Goal: Transaction & Acquisition: Purchase product/service

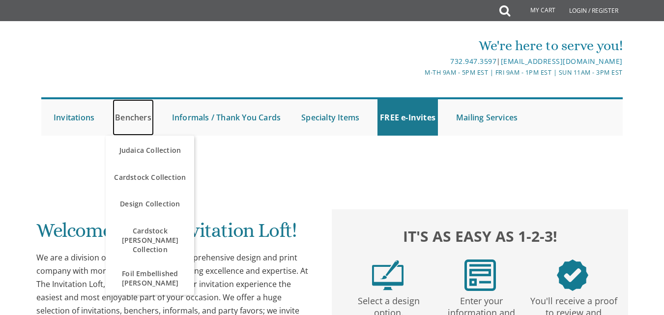
click at [144, 118] on link "Benchers" at bounding box center [133, 117] width 41 height 36
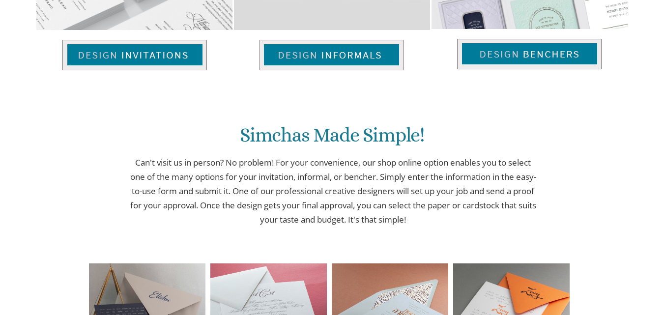
scroll to position [246, 0]
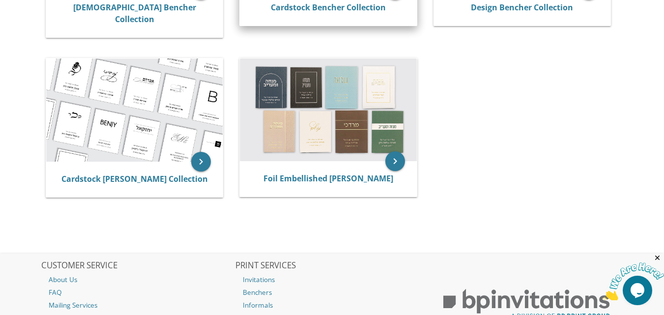
scroll to position [344, 0]
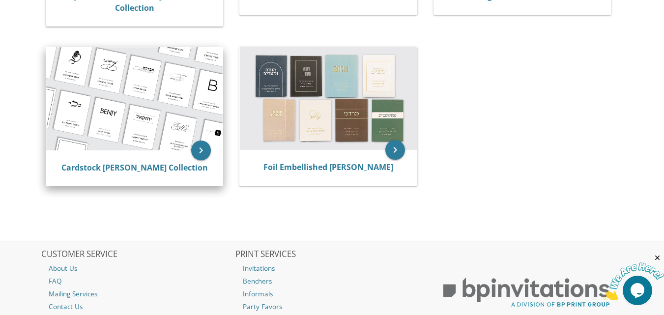
click at [150, 100] on img at bounding box center [134, 98] width 177 height 103
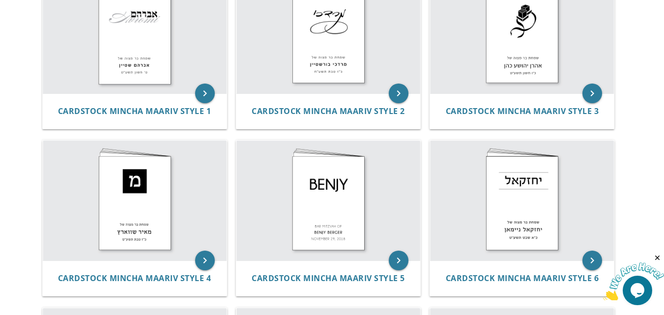
scroll to position [146, 0]
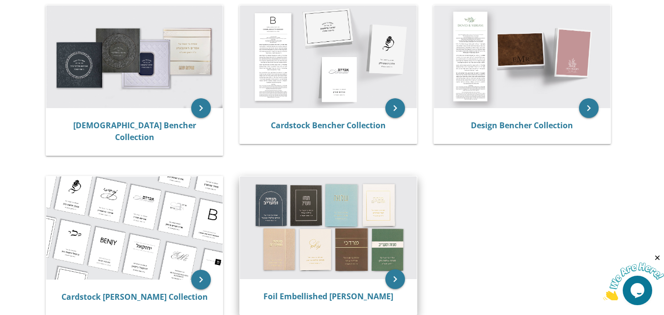
scroll to position [147, 0]
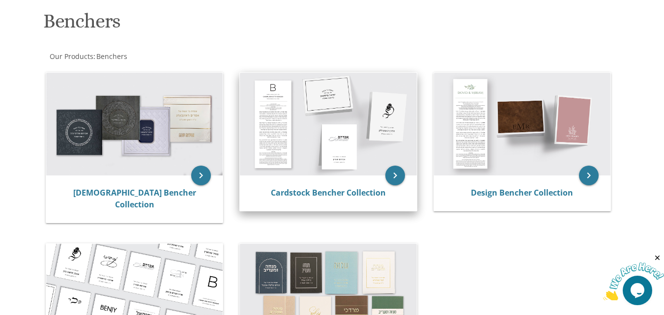
click at [343, 113] on img at bounding box center [328, 124] width 177 height 103
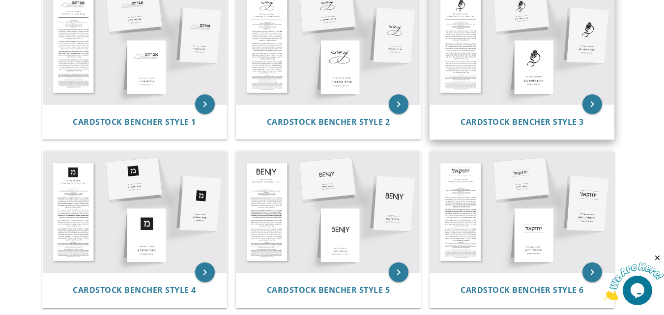
scroll to position [147, 0]
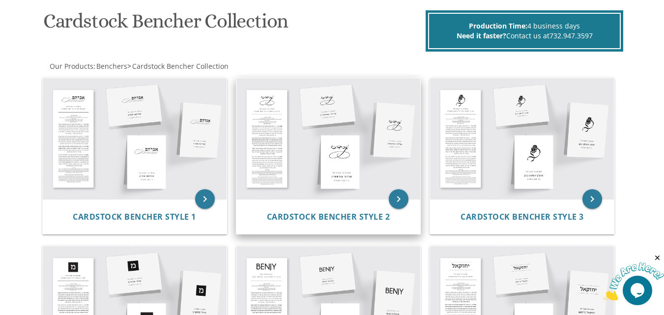
click at [312, 130] on img at bounding box center [328, 138] width 184 height 121
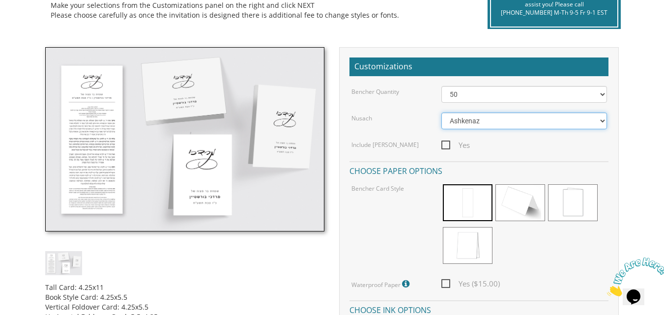
click at [479, 124] on select "Ashkenaz Edut Mizrach" at bounding box center [523, 121] width 165 height 17
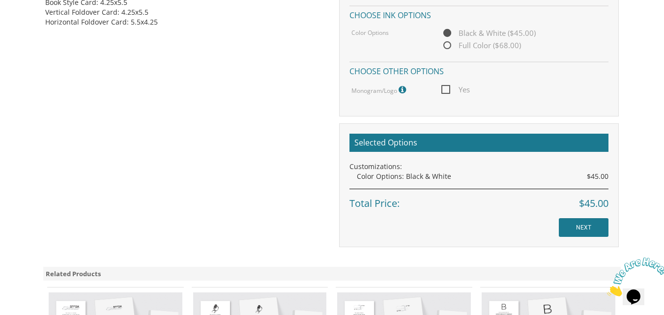
scroll to position [295, 0]
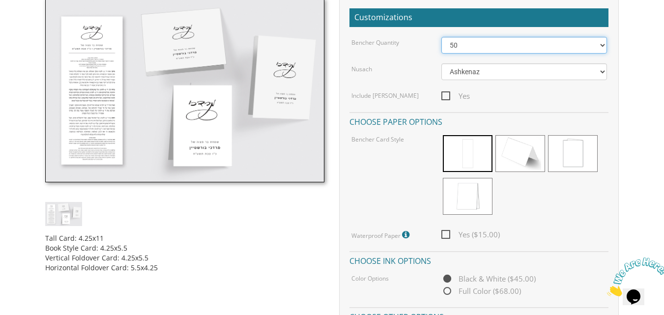
click at [594, 48] on select "50 60 70 80 90 100 125 150 175 200 225 250 275 300 325 350 375 400 425 450 475 …" at bounding box center [523, 45] width 165 height 17
select select "100"
click at [441, 37] on select "50 60 70 80 90 100 125 150 175 200 225 250 275 300 325 350 375 400 425 450 475 …" at bounding box center [523, 45] width 165 height 17
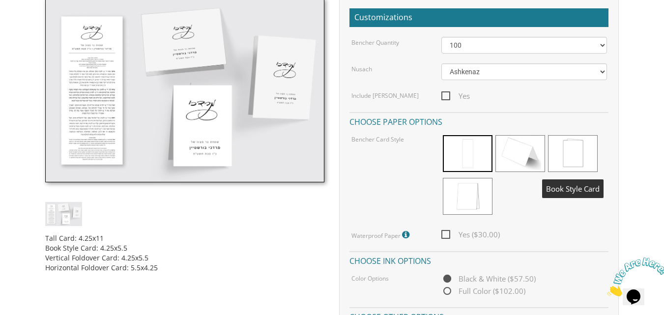
click at [561, 153] on span at bounding box center [573, 153] width 50 height 37
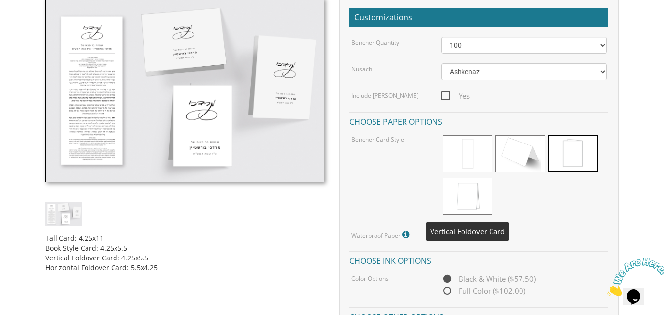
click at [470, 192] on span at bounding box center [468, 196] width 50 height 37
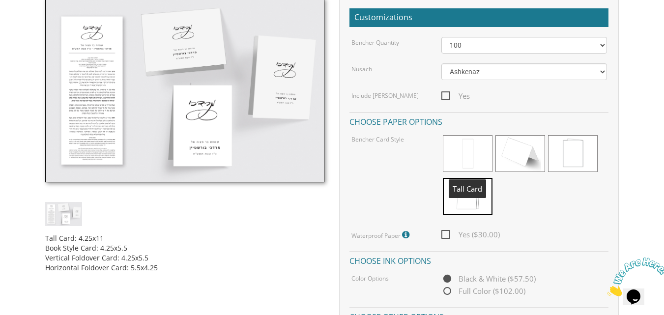
click at [466, 162] on span at bounding box center [468, 153] width 50 height 37
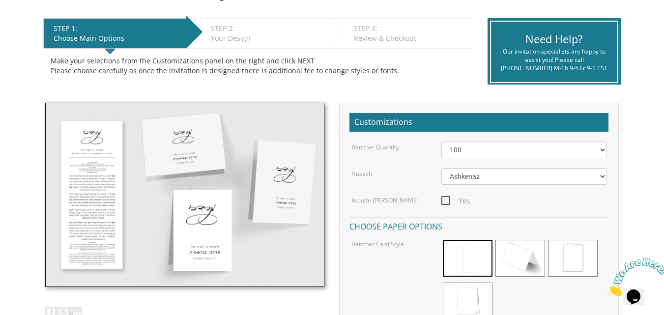
scroll to position [98, 0]
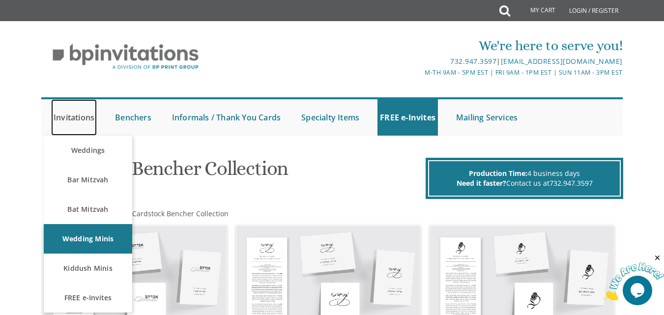
click at [73, 120] on link "Invitations" at bounding box center [74, 117] width 46 height 36
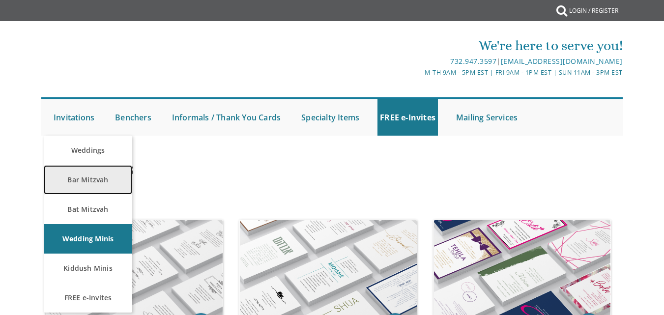
click at [86, 177] on link "Bar Mitzvah" at bounding box center [88, 179] width 88 height 29
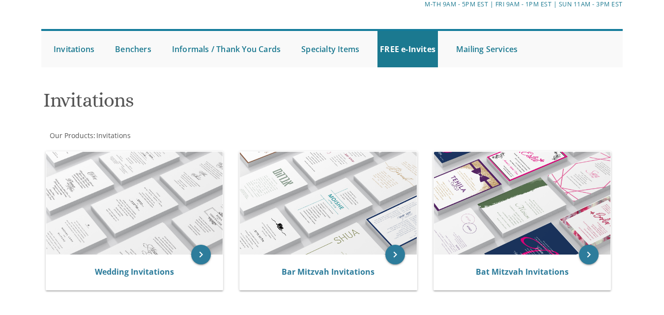
scroll to position [147, 0]
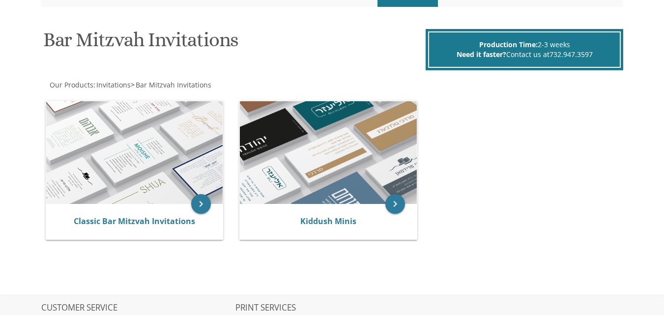
scroll to position [147, 0]
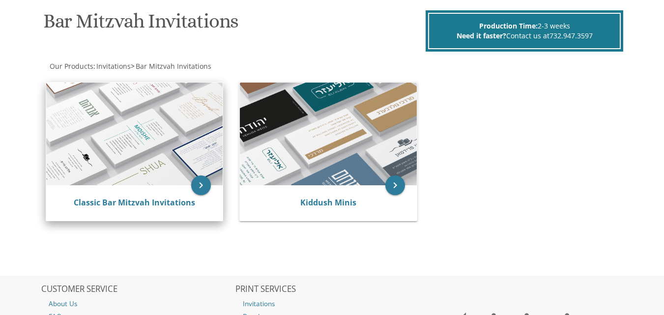
click at [132, 136] on img at bounding box center [134, 134] width 177 height 103
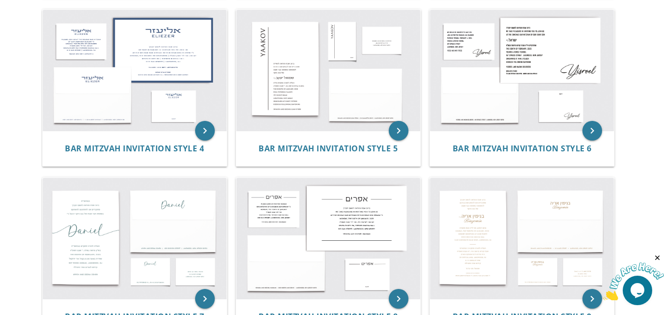
scroll to position [492, 0]
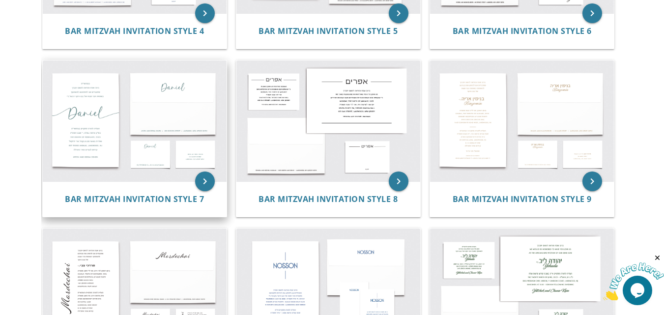
click at [112, 116] on img at bounding box center [135, 120] width 184 height 121
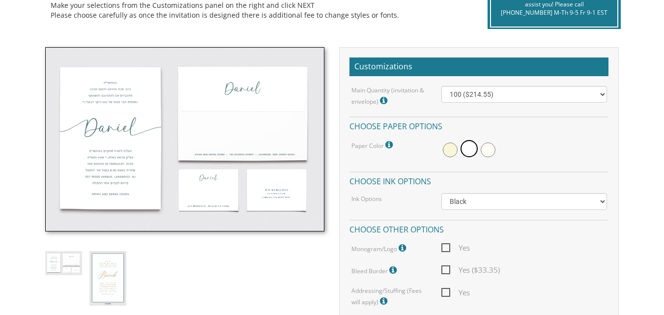
scroll to position [295, 0]
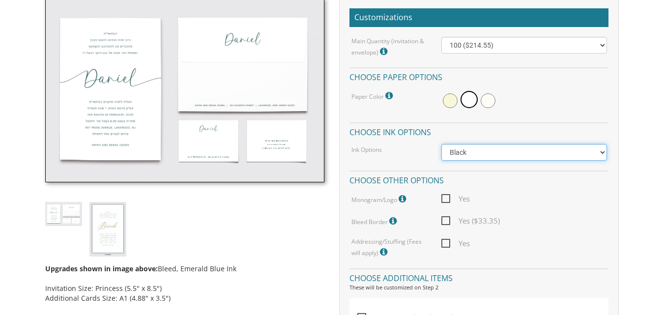
click at [500, 151] on select "Black Colored Ink ($65.00) Black + One Color ($100.00) Two Colors ($137.95)" at bounding box center [523, 152] width 165 height 17
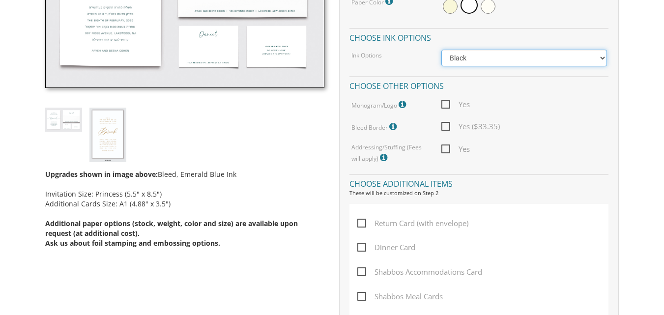
scroll to position [393, 0]
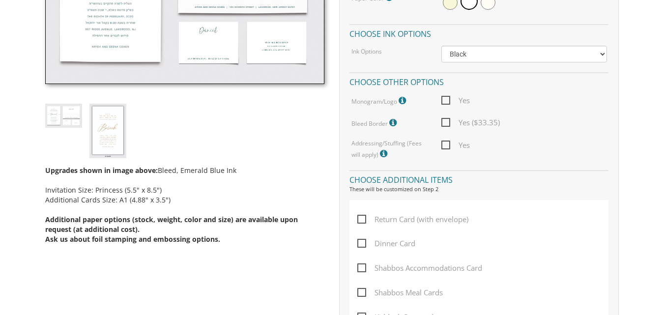
click at [444, 100] on span "Yes" at bounding box center [455, 100] width 29 height 12
click at [444, 100] on input "Yes" at bounding box center [444, 99] width 6 height 6
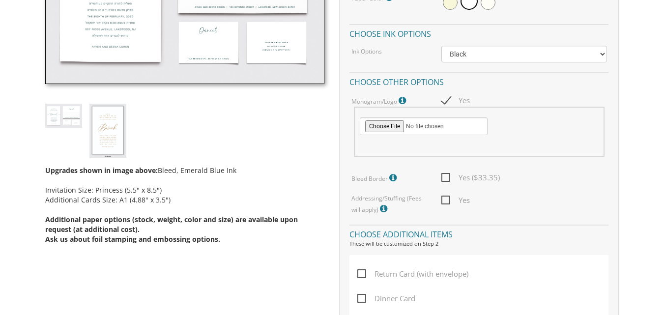
click at [444, 100] on span "Yes" at bounding box center [455, 100] width 29 height 12
click at [444, 100] on input "Yes" at bounding box center [444, 99] width 6 height 6
checkbox input "false"
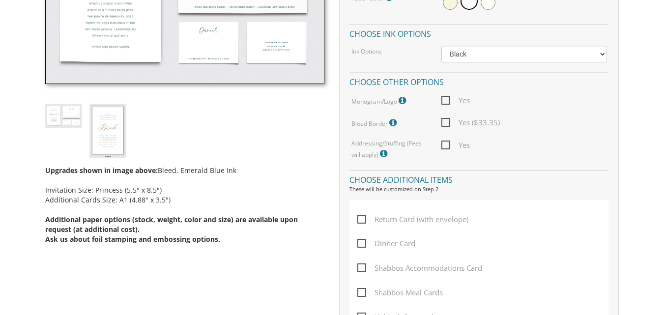
click at [392, 122] on icon at bounding box center [394, 122] width 10 height 9
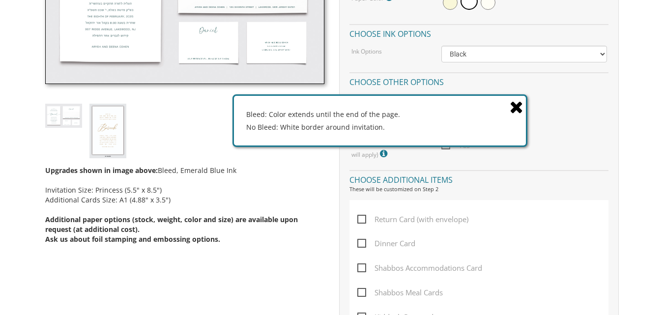
click at [519, 107] on icon at bounding box center [517, 106] width 14 height 17
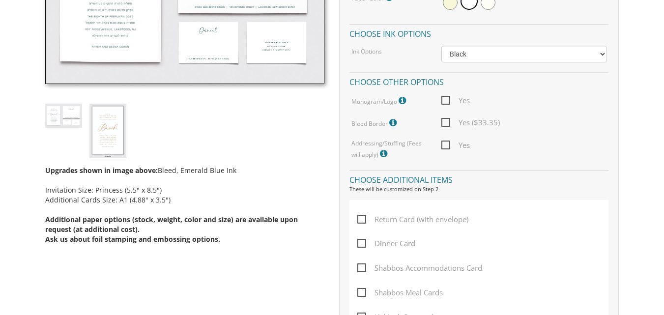
click at [448, 123] on span "Yes ($33.35)" at bounding box center [470, 123] width 59 height 12
click at [448, 123] on input "Yes ($33.35)" at bounding box center [444, 121] width 6 height 6
checkbox input "true"
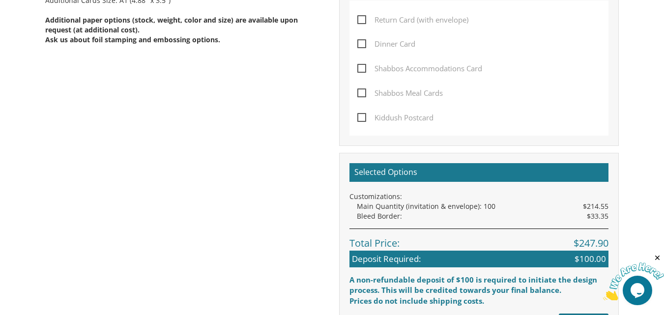
scroll to position [688, 0]
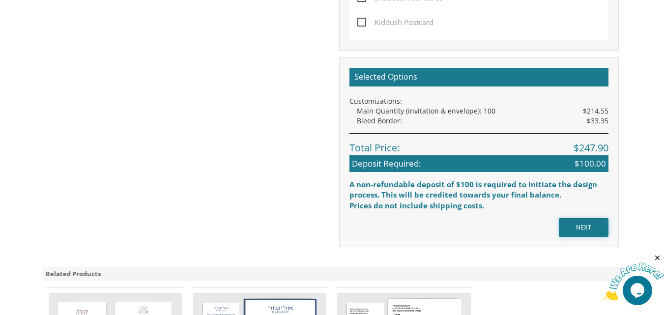
click at [584, 225] on input "NEXT" at bounding box center [584, 227] width 50 height 19
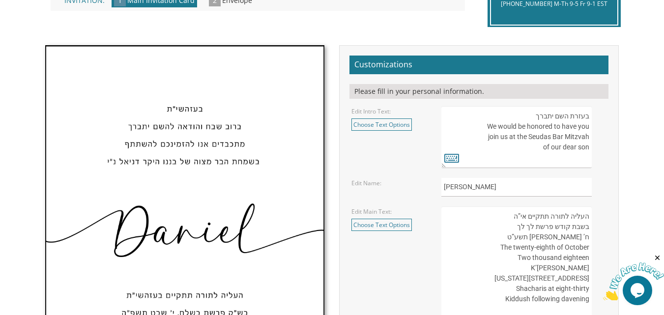
scroll to position [246, 0]
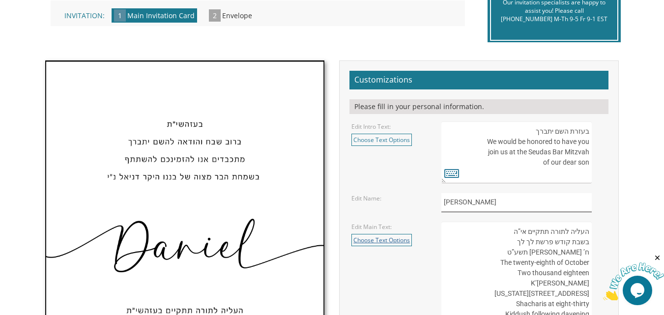
drag, startPoint x: 480, startPoint y: 206, endPoint x: 371, endPoint y: 236, distance: 113.7
click at [406, 208] on div "Edit Name: [PERSON_NAME]" at bounding box center [479, 202] width 270 height 19
type input "t"
type input "Tzvi"
click at [405, 183] on form "Customizations Please fill in your personal information. Edit Intro Text: Choos…" at bounding box center [479, 242] width 259 height 342
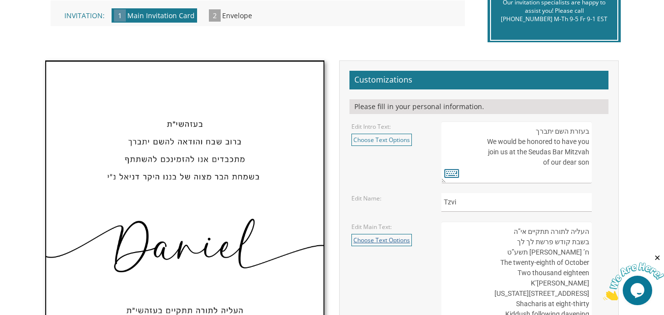
click at [395, 240] on link "Choose Text Options" at bounding box center [382, 240] width 60 height 12
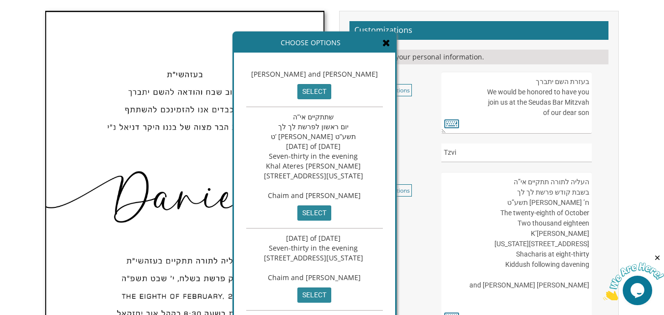
scroll to position [295, 0]
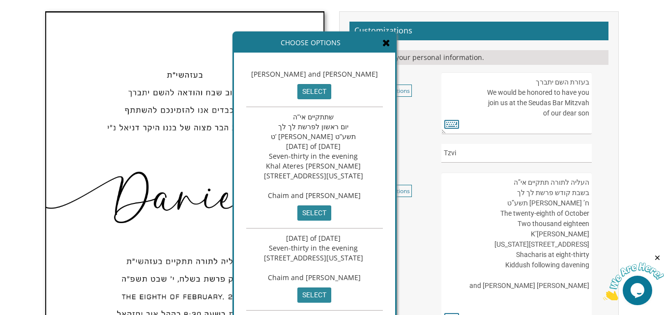
drag, startPoint x: 537, startPoint y: 112, endPoint x: 589, endPoint y: 95, distance: 53.8
click at [589, 95] on textarea "בעזרת השם יתברך We would be honored to have you join us at the Seudas Bar Mitzv…" at bounding box center [516, 103] width 150 height 62
paste textarea "בס”ד ברוב שבח והודאה להשי"ת הננו מתכבדים להזמין את כבודכם להשתתף בשמחת הבר מצוה…"
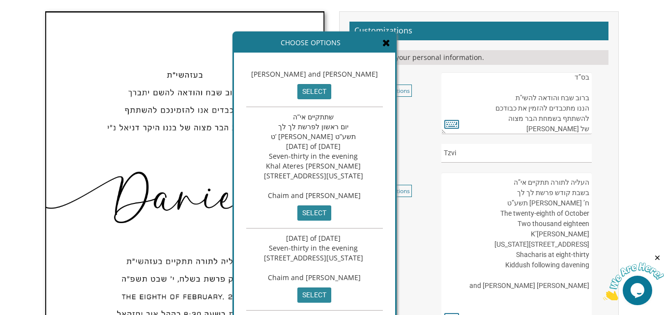
scroll to position [0, 0]
click at [530, 83] on textarea "בעזרת השם יתברך We would be honored to have you join us at the Seudas Bar Mitzv…" at bounding box center [516, 103] width 150 height 62
drag, startPoint x: 571, startPoint y: 94, endPoint x: 596, endPoint y: 95, distance: 25.1
click at [596, 95] on div "בעזרת השם יתברך We would be honored to have you join us at the Seudas Bar Mitzv…" at bounding box center [523, 103] width 165 height 62
drag, startPoint x: 522, startPoint y: 84, endPoint x: 599, endPoint y: 81, distance: 76.7
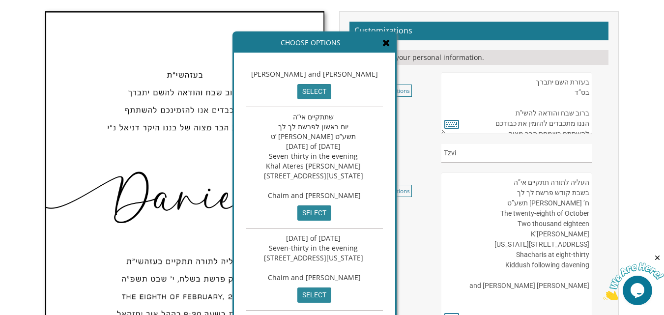
click at [599, 81] on div "בעזרת השם יתברך We would be honored to have you join us at the Seudas Bar Mitzv…" at bounding box center [523, 103] width 165 height 62
click at [591, 93] on textarea "בעזרת השם יתברך We would be honored to have you join us at the Seudas Bar Mitzv…" at bounding box center [516, 103] width 150 height 62
click at [589, 99] on textarea "בעזרת השם יתברך We would be honored to have you join us at the Seudas Bar Mitzv…" at bounding box center [516, 103] width 150 height 62
drag, startPoint x: 572, startPoint y: 83, endPoint x: 596, endPoint y: 83, distance: 24.1
click at [596, 83] on div "בעזרת השם יתברך We would be honored to have you join us at the Seudas Bar Mitzv…" at bounding box center [523, 103] width 165 height 62
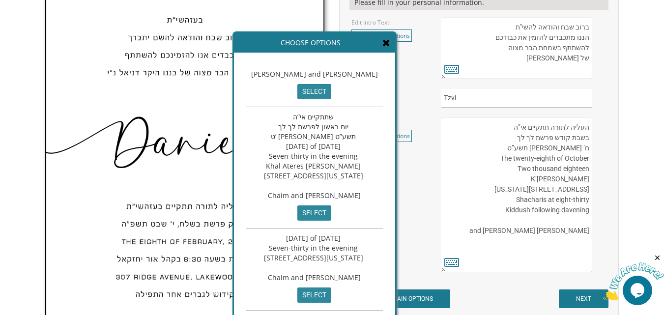
scroll to position [344, 0]
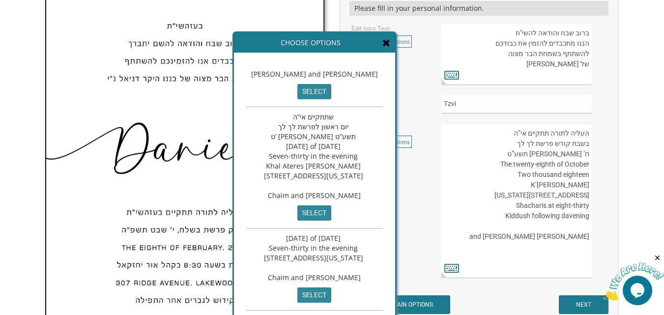
click at [543, 60] on textarea "בעזרת השם יתברך We would be honored to have you join us at the Seudas Bar Mitzv…" at bounding box center [516, 54] width 150 height 62
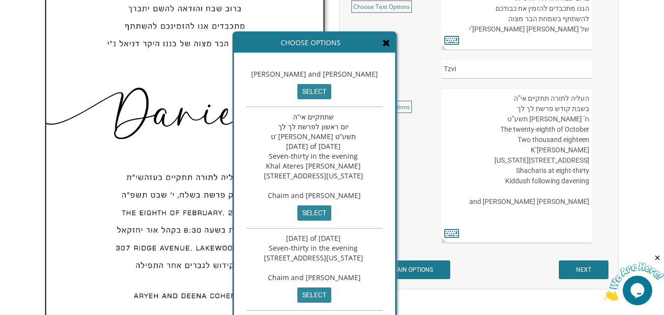
scroll to position [393, 0]
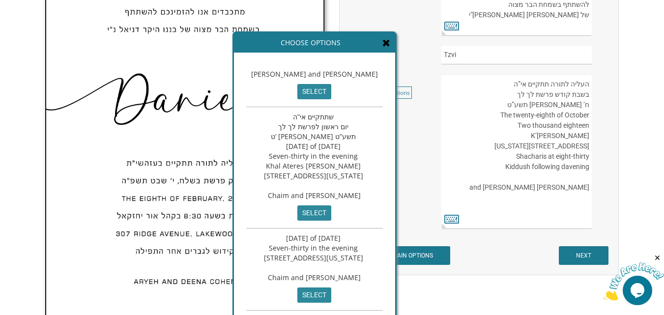
type textarea "ברוב שבח והודאה להשי"ת הננו מתכבדים להזמין את כבודכם להשתתף בשמחת הבר מצוה של ב…"
drag, startPoint x: 516, startPoint y: 198, endPoint x: 591, endPoint y: 77, distance: 142.8
click at [591, 77] on textarea "העליה לתורה תתקיים אי”ה בשבת קודש פרשת לך לך ח’ חשון תשע”ט The twenty-eighth of…" at bounding box center [516, 151] width 150 height 155
paste textarea "תתקיים אי“ה בשעה טובה ביום שלישי לפ’ במדבר, אור לכ“ו אייר תשפ“ג TUESDAY, THE SI…"
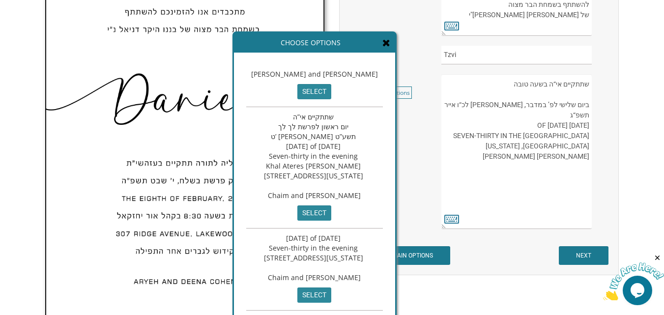
drag, startPoint x: 558, startPoint y: 106, endPoint x: 574, endPoint y: 103, distance: 16.5
click at [574, 103] on textarea "העליה לתורה תתקיים אי”ה בשבת קודש פרשת לך לך ח’ חשון תשע”ט The twenty-eighth of…" at bounding box center [516, 151] width 150 height 155
drag, startPoint x: 542, startPoint y: 107, endPoint x: 525, endPoint y: 107, distance: 17.2
click at [525, 107] on textarea "העליה לתורה תתקיים אי”ה בשבת קודש פרשת לך לך ח’ חשון תשע”ט The twenty-eighth of…" at bounding box center [516, 151] width 150 height 155
drag, startPoint x: 507, startPoint y: 107, endPoint x: 487, endPoint y: 107, distance: 20.7
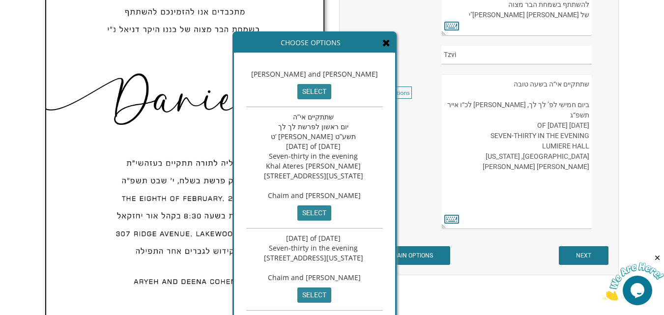
click at [487, 107] on textarea "העליה לתורה תתקיים אי”ה בשבת קודש פרשת לך לך ח’ חשון תשע”ט The twenty-eighth of…" at bounding box center [516, 151] width 150 height 155
click at [466, 107] on textarea "העליה לתורה תתקיים אי”ה בשבת קודש פרשת לך לך ח’ חשון תשע”ט The twenty-eighth of…" at bounding box center [516, 151] width 150 height 155
drag, startPoint x: 468, startPoint y: 117, endPoint x: 492, endPoint y: 113, distance: 24.9
click at [492, 113] on textarea "העליה לתורה תתקיים אי”ה בשבת קודש פרשת לך לך ח’ חשון תשע”ט The twenty-eighth of…" at bounding box center [516, 151] width 150 height 155
click at [471, 117] on textarea "העליה לתורה תתקיים אי”ה בשבת קודש פרשת לך לך ח’ חשון תשע”ט The twenty-eighth of…" at bounding box center [516, 151] width 150 height 155
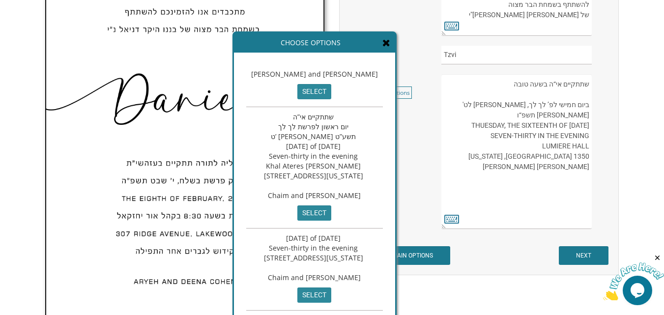
click at [473, 114] on textarea "העליה לתורה תתקיים אי”ה בשבת קודש פרשת לך לך ח’ חשון תשע”ט The twenty-eighth of…" at bounding box center [516, 151] width 150 height 155
click at [474, 118] on textarea "העליה לתורה תתקיים אי”ה בשבת קודש פרשת לך לך ח’ חשון תשע”ט The twenty-eighth of…" at bounding box center [516, 151] width 150 height 155
drag, startPoint x: 513, startPoint y: 113, endPoint x: 544, endPoint y: 111, distance: 31.0
click at [544, 111] on textarea "העליה לתורה תתקיים אי”ה בשבת קודש פרשת לך לך ח’ חשון תשע”ט The twenty-eighth of…" at bounding box center [516, 151] width 150 height 155
drag, startPoint x: 559, startPoint y: 114, endPoint x: 570, endPoint y: 113, distance: 10.8
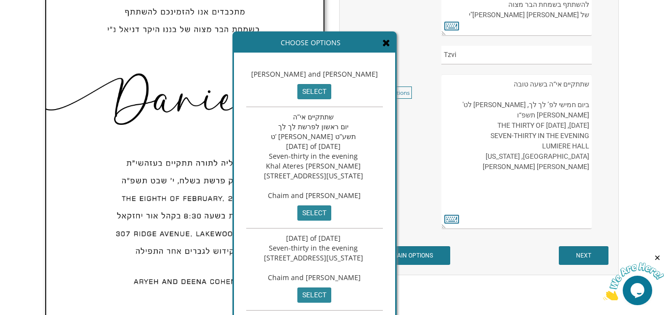
click at [570, 113] on textarea "העליה לתורה תתקיים אי”ה בשבת קודש פרשת לך לך ח’ חשון תשע”ט The twenty-eighth of…" at bounding box center [516, 151] width 150 height 155
click at [589, 112] on textarea "העליה לתורה תתקיים אי”ה בשבת קודש פרשת לך לך ח’ חשון תשע”ט The twenty-eighth of…" at bounding box center [516, 151] width 150 height 155
drag, startPoint x: 545, startPoint y: 137, endPoint x: 571, endPoint y: 137, distance: 26.1
click at [571, 137] on textarea "העליה לתורה תתקיים אי”ה בשבת קודש פרשת לך לך ח’ חשון תשע”ט The twenty-eighth of…" at bounding box center [516, 151] width 150 height 155
drag, startPoint x: 525, startPoint y: 147, endPoint x: 559, endPoint y: 152, distance: 34.8
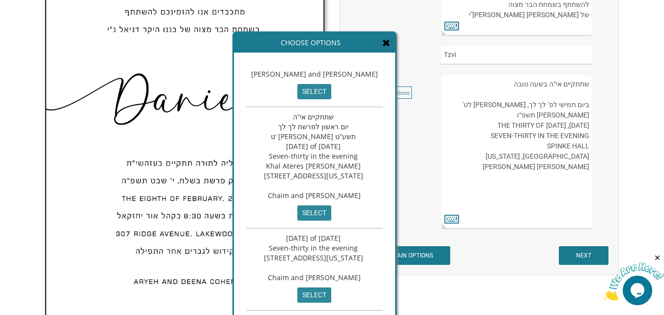
click at [559, 152] on textarea "העליה לתורה תתקיים אי”ה בשבת קודש פרשת לך לך ח’ חשון תשע”ט The twenty-eighth of…" at bounding box center [516, 151] width 150 height 155
click at [559, 134] on textarea "העליה לתורה תתקיים אי”ה בשבת קודש פרשת לך לך ח’ חשון תשע”ט The twenty-eighth of…" at bounding box center [516, 151] width 150 height 155
click at [571, 135] on textarea "העליה לתורה תתקיים אי”ה בשבת קודש פרשת לך לך ח’ חשון תשע”ט The twenty-eighth of…" at bounding box center [516, 151] width 150 height 155
drag, startPoint x: 576, startPoint y: 144, endPoint x: 589, endPoint y: 144, distance: 12.8
click at [589, 144] on textarea "העליה לתורה תתקיים אי”ה בשבת קודש פרשת לך לך ח’ חשון תשע”ט The twenty-eighth of…" at bounding box center [516, 151] width 150 height 155
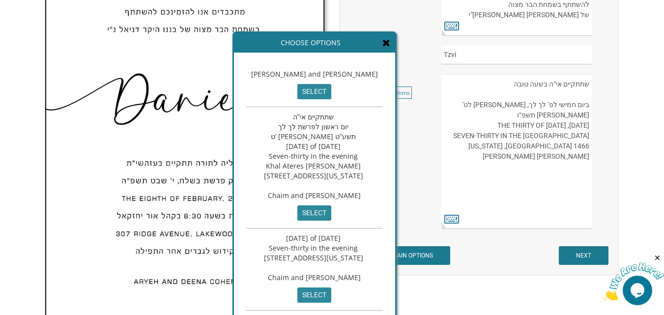
click at [548, 147] on textarea "העליה לתורה תתקיים אי”ה בשבת קודש פרשת לך לך ח’ חשון תשע”ט The twenty-eighth of…" at bounding box center [516, 151] width 150 height 155
click at [545, 147] on textarea "העליה לתורה תתקיים אי”ה בשבת קודש פרשת לך לך ח’ חשון תשע”ט The twenty-eighth of…" at bounding box center [516, 151] width 150 height 155
click at [541, 146] on textarea "העליה לתורה תתקיים אי”ה בשבת קודש פרשת לך לך ח’ חשון תשע”ט The twenty-eighth of…" at bounding box center [516, 151] width 150 height 155
click at [551, 155] on textarea "העליה לתורה תתקיים אי”ה בשבת קודש פרשת לך לך ח’ חשון תשע”ט The twenty-eighth of…" at bounding box center [516, 151] width 150 height 155
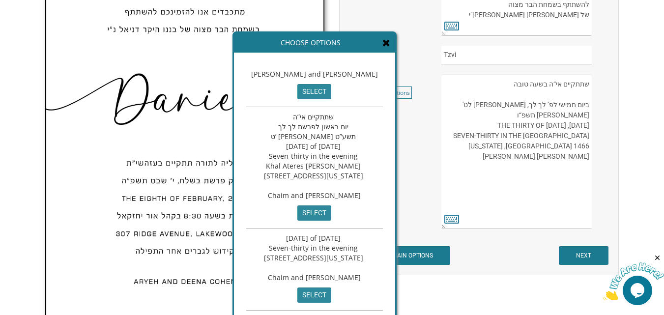
drag, startPoint x: 549, startPoint y: 146, endPoint x: 542, endPoint y: 146, distance: 6.9
click at [542, 146] on textarea "העליה לתורה תתקיים אי”ה בשבת קודש פרשת לך לך ח’ חשון תשע”ט The twenty-eighth of…" at bounding box center [516, 151] width 150 height 155
click at [566, 164] on textarea "העליה לתורה תתקיים אי”ה בשבת קודש פרשת לך לך ח’ חשון תשע”ט The twenty-eighth of…" at bounding box center [516, 151] width 150 height 155
click at [539, 156] on textarea "העליה לתורה תתקיים אי”ה בשבת קודש פרשת לך לך ח’ חשון תשע”ט The twenty-eighth of…" at bounding box center [516, 151] width 150 height 155
click at [556, 148] on textarea "העליה לתורה תתקיים אי”ה בשבת קודש פרשת לך לך ח’ חשון תשע”ט The twenty-eighth of…" at bounding box center [516, 151] width 150 height 155
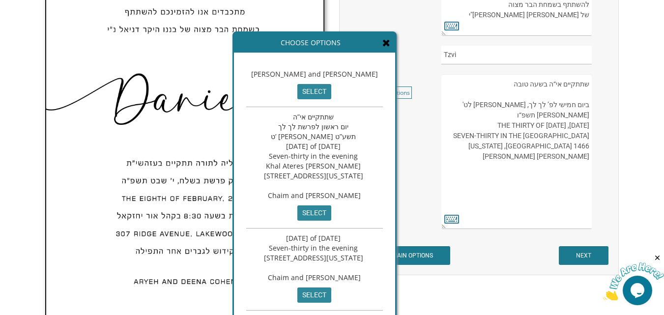
click at [563, 166] on textarea "העליה לתורה תתקיים אי”ה בשבת קודש פרשת לך לך ח’ חשון תשע”ט The twenty-eighth of…" at bounding box center [516, 151] width 150 height 155
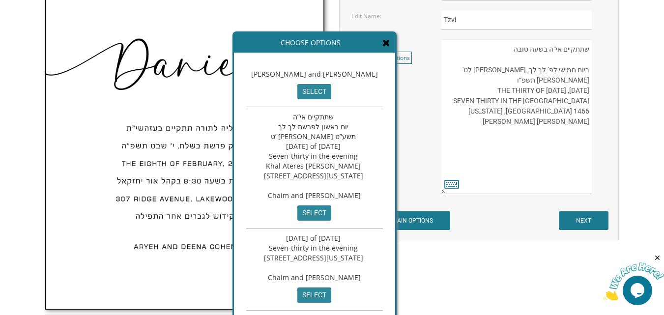
scroll to position [442, 0]
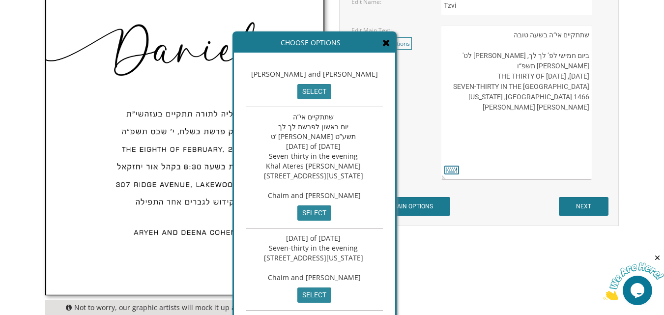
type textarea "שתתקיים אי“ה בשעה טובה ביום חמישי לפ’ לך לך, אור לט' חשון תשפ“ו THURSDAY, THE T…"
click at [390, 46] on icon at bounding box center [387, 43] width 8 height 10
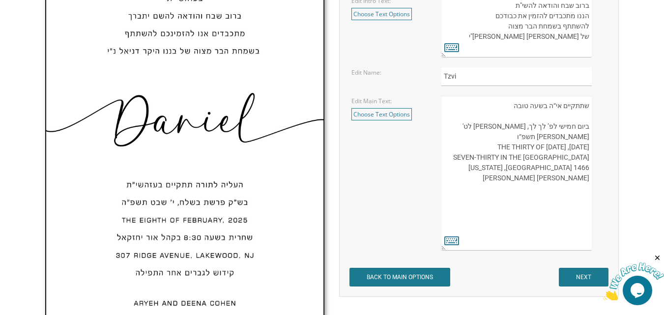
scroll to position [393, 0]
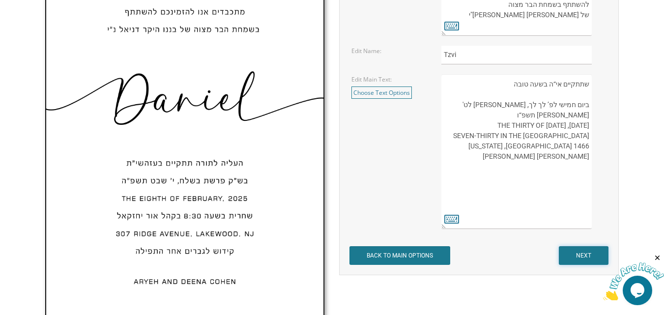
click at [581, 257] on input "NEXT" at bounding box center [584, 255] width 50 height 19
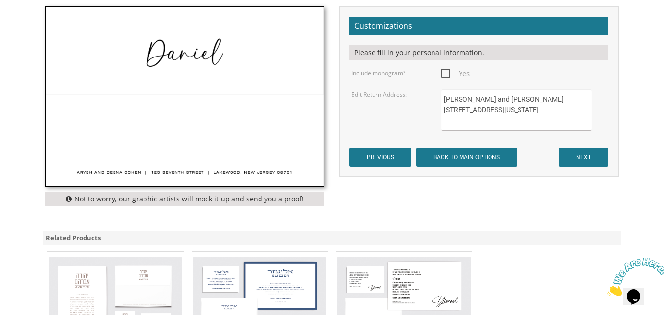
scroll to position [295, 0]
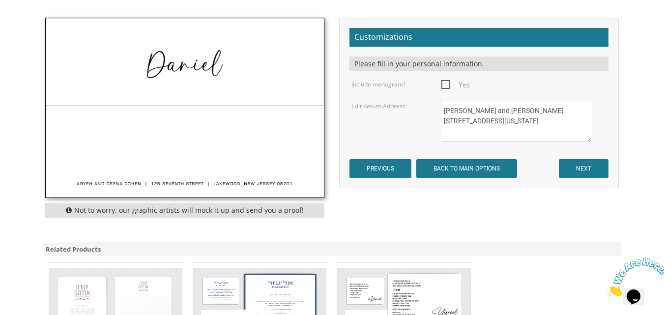
click at [450, 87] on span "Yes" at bounding box center [455, 85] width 29 height 12
click at [448, 87] on input "Yes" at bounding box center [444, 84] width 6 height 6
checkbox input "true"
drag, startPoint x: 518, startPoint y: 113, endPoint x: 422, endPoint y: 107, distance: 96.1
click at [422, 107] on div "Edit Return Address: Aryeh and Deena Cohen 125 Seventh Street Lakewood, New Jer…" at bounding box center [479, 121] width 270 height 41
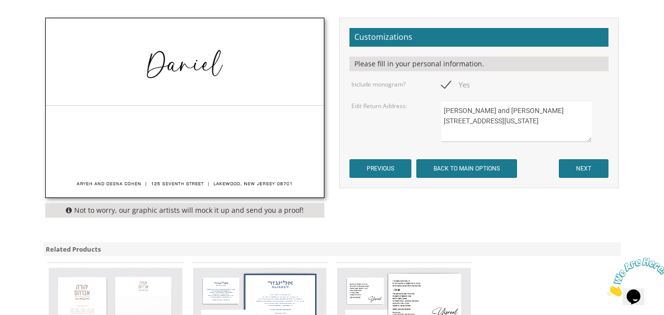
drag, startPoint x: 535, startPoint y: 129, endPoint x: 441, endPoint y: 108, distance: 96.8
click at [443, 108] on textarea "Aryeh and Deena Cohen 125 Seventh Street Lakewood, New Jersey 08701" at bounding box center [516, 121] width 150 height 41
paste textarea "MR. AND MRS. DOVID BAUM • 79 RUPERT AVENUE • STATEN ISLAND, NEW YORK 10314"
click at [471, 124] on textarea "Aryeh and Deena Cohen 125 Seventh Street Lakewood, New Jersey 08701" at bounding box center [516, 121] width 150 height 41
click at [538, 111] on textarea "Aryeh and Deena Cohen 125 Seventh Street Lakewood, New Jersey 08701" at bounding box center [516, 121] width 150 height 41
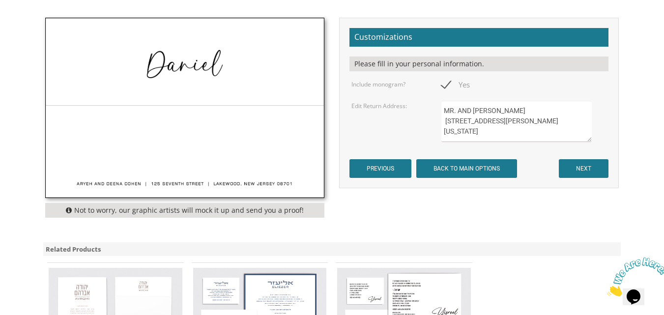
type textarea "MR. AND MRS. DOVID BAUM 79 RUPERT AVENUE STATEN ISLAND, NEW YORK 10314"
click at [575, 169] on input "NEXT" at bounding box center [584, 168] width 50 height 19
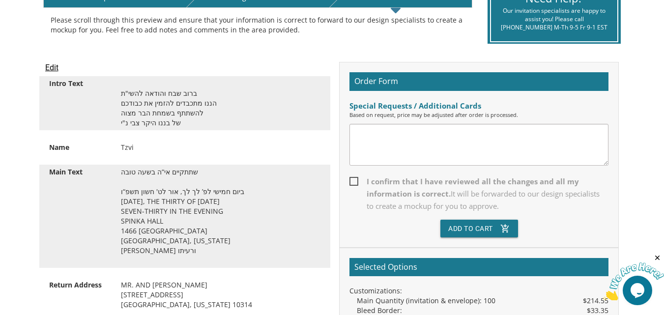
scroll to position [197, 0]
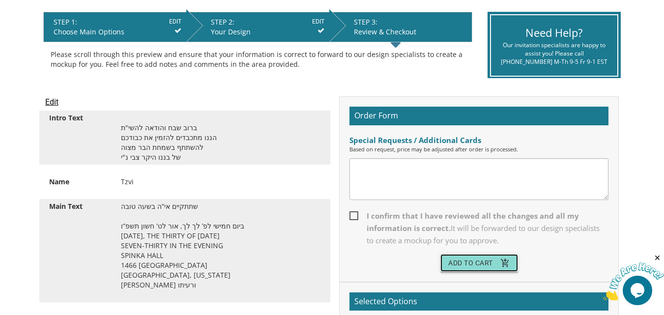
click at [484, 262] on button "Add To Cart add_shopping_cart" at bounding box center [480, 263] width 78 height 18
click at [355, 216] on span "I confirm that I have reviewed all the changes and all my information is correc…" at bounding box center [479, 228] width 259 height 37
click at [355, 216] on input "I confirm that I have reviewed all the changes and all my information is correc…" at bounding box center [353, 215] width 6 height 6
checkbox input "true"
click at [477, 264] on button "Add To Cart add_shopping_cart" at bounding box center [480, 263] width 78 height 18
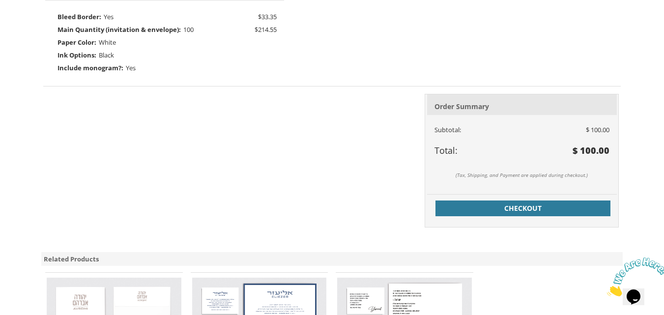
scroll to position [147, 0]
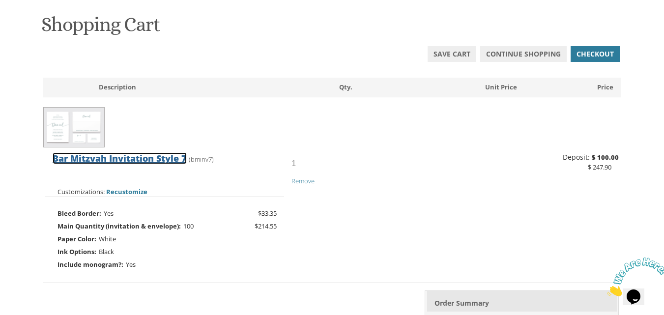
click at [145, 159] on span "Bar Mitzvah Invitation Style 7" at bounding box center [120, 158] width 134 height 12
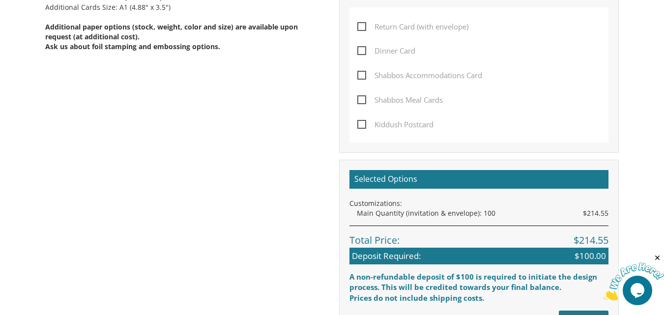
scroll to position [787, 0]
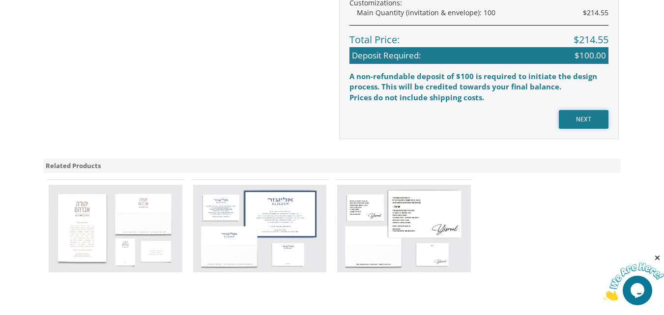
click at [580, 118] on input "NEXT" at bounding box center [584, 119] width 50 height 19
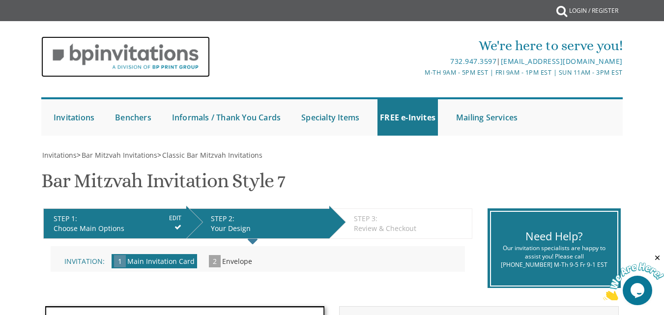
click at [162, 57] on img at bounding box center [125, 56] width 169 height 41
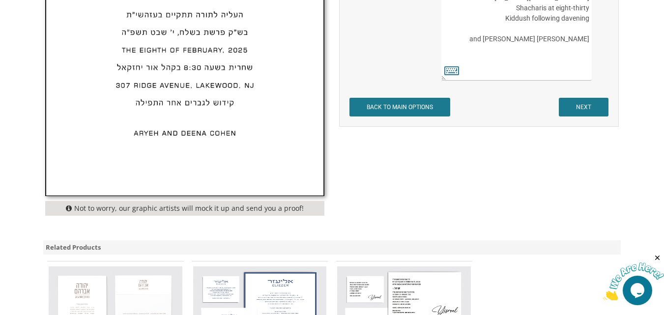
scroll to position [414, 0]
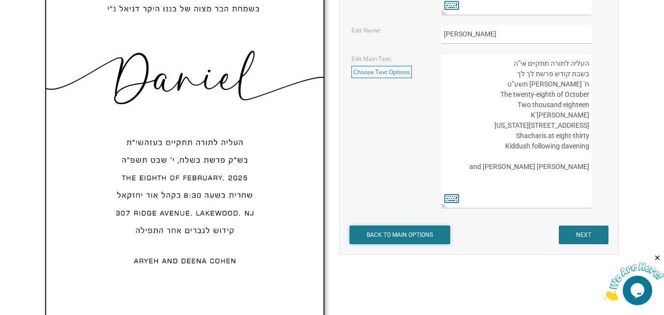
click at [420, 230] on input "BACK TO MAIN OPTIONS" at bounding box center [400, 235] width 101 height 19
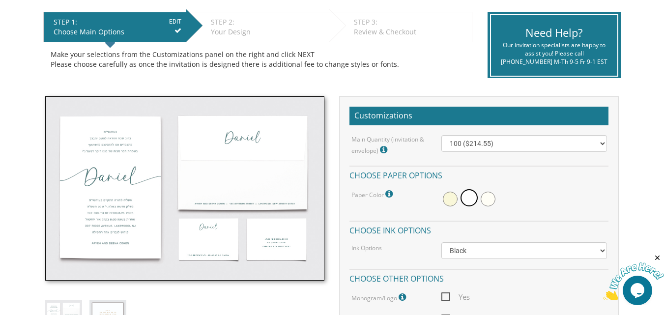
scroll to position [98, 0]
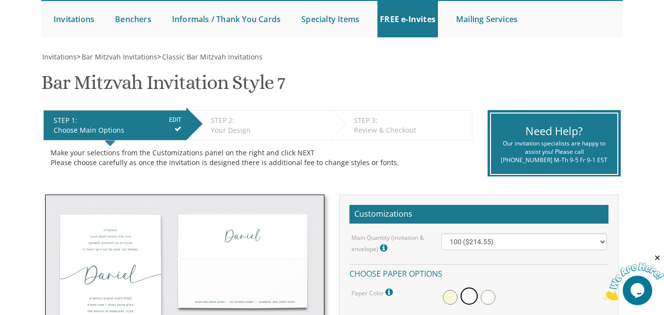
click at [383, 114] on li "STEP 3: EDIT Review & Checkout" at bounding box center [400, 125] width 143 height 30
click at [376, 123] on div "STEP 3: EDIT" at bounding box center [410, 121] width 113 height 10
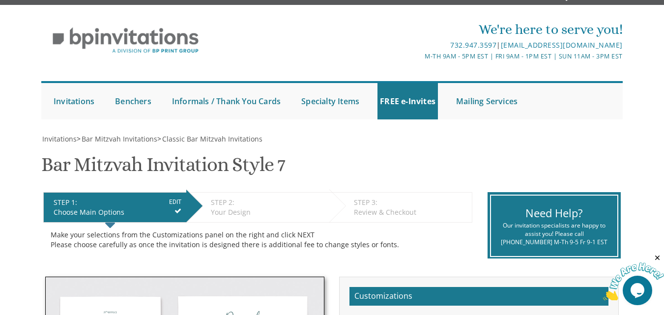
scroll to position [0, 0]
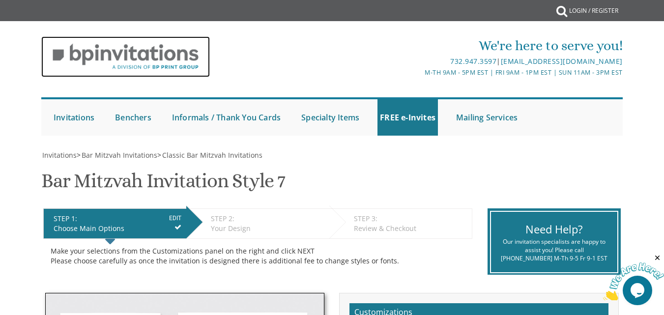
click at [177, 52] on img at bounding box center [125, 56] width 169 height 41
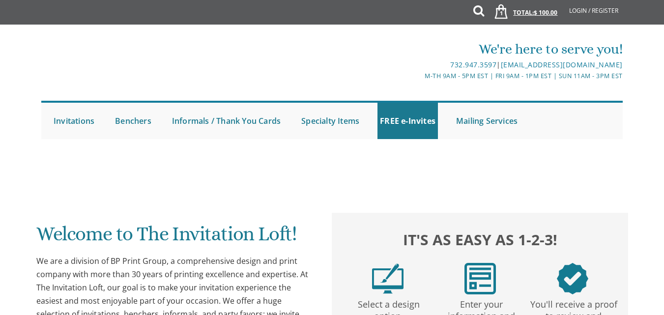
click at [498, 13] on span "1" at bounding box center [501, 13] width 10 height 8
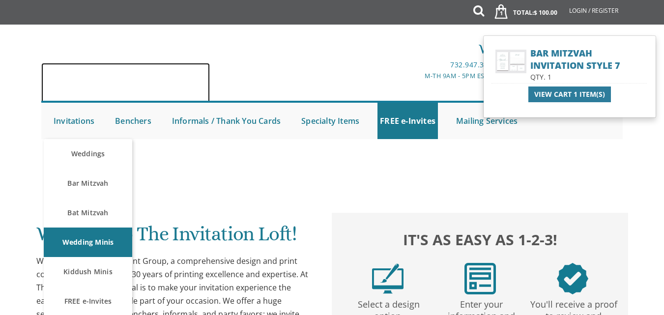
click at [170, 65] on img at bounding box center [125, 83] width 169 height 41
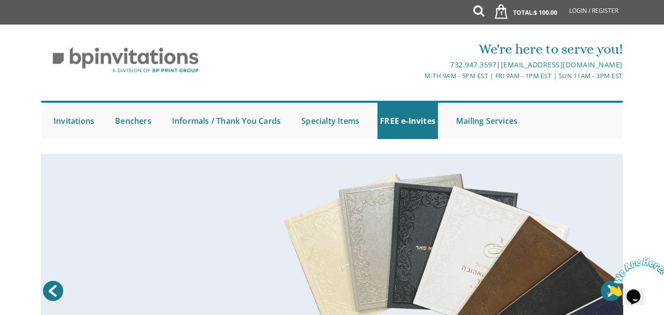
click at [485, 157] on link at bounding box center [332, 292] width 583 height 277
